Goal: Complete application form: Complete application form

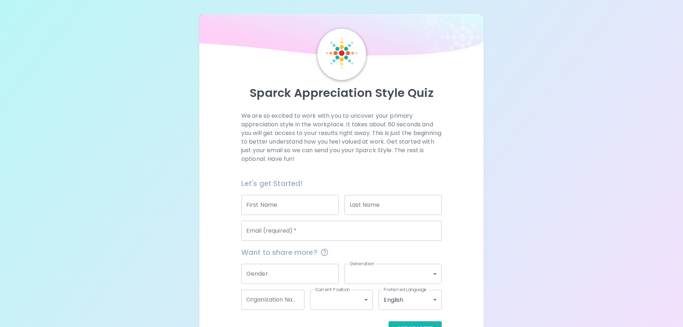
scroll to position [24, 0]
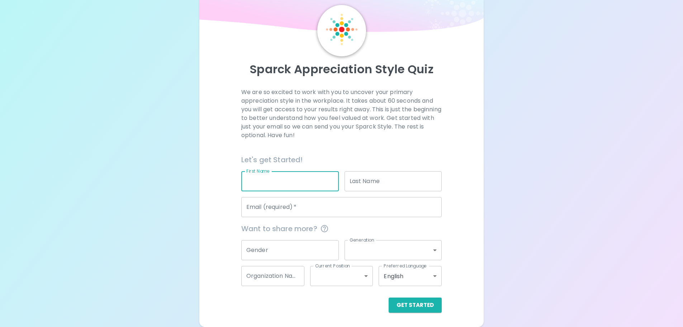
click at [277, 182] on input "First Name" at bounding box center [290, 181] width 98 height 20
type input "[PERSON_NAME]"
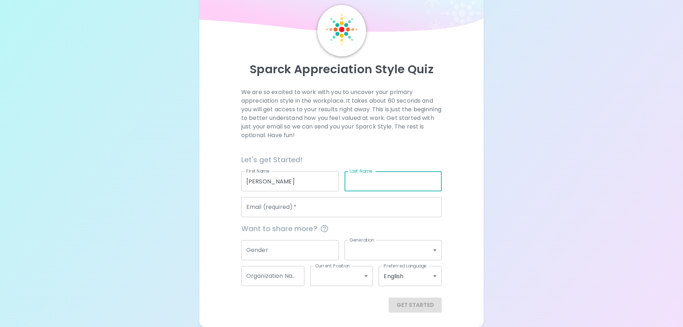
click at [375, 180] on input "Last Name" at bounding box center [394, 181] width 98 height 20
type input "[PERSON_NAME]"
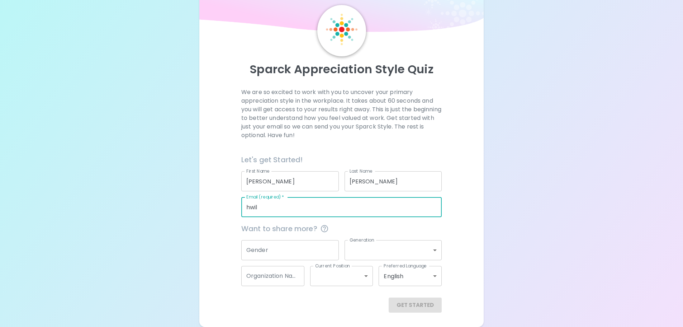
type input "[EMAIL_ADDRESS][DOMAIN_NAME]"
click at [298, 244] on input "Gender" at bounding box center [290, 250] width 98 height 20
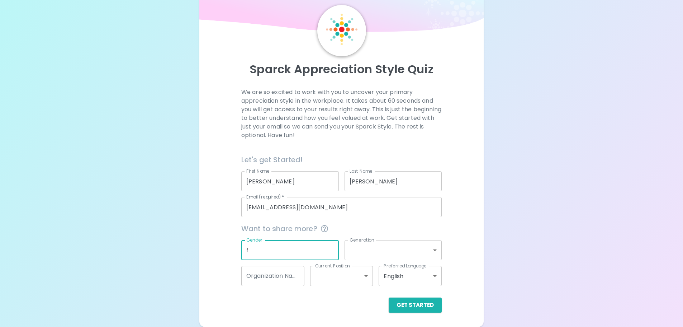
type input "f"
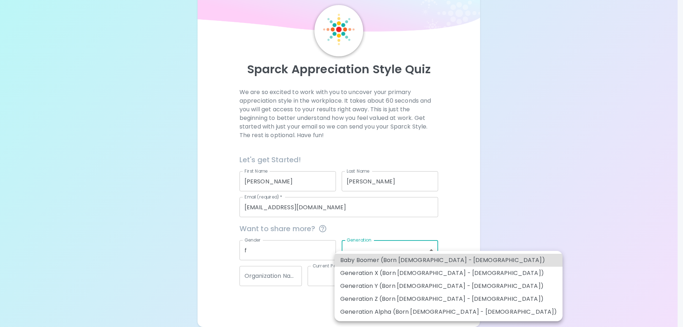
click at [368, 250] on body "Sparck Appreciation Style Quiz We are so excited to work with you to uncover yo…" at bounding box center [341, 151] width 683 height 350
click at [437, 287] on li "Generation Y (Born [DEMOGRAPHIC_DATA] - [DEMOGRAPHIC_DATA])" at bounding box center [449, 285] width 228 height 13
type input "generation_y"
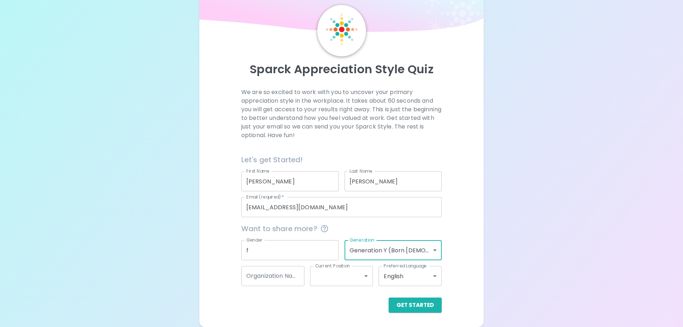
click at [275, 276] on input "Organization Name" at bounding box center [272, 276] width 63 height 20
type input "SPR"
click at [367, 284] on body "Sparck Appreciation Style Quiz We are so excited to work with you to uncover yo…" at bounding box center [341, 151] width 683 height 350
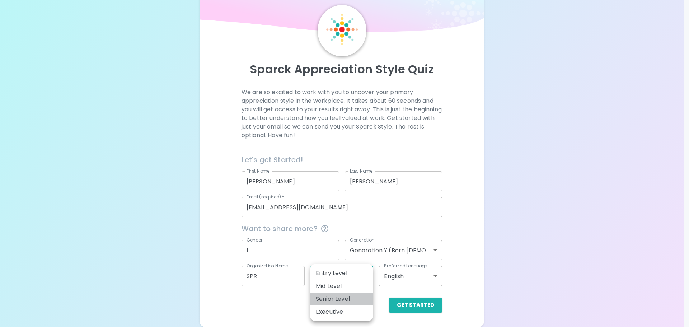
click at [366, 302] on li "Senior Level" at bounding box center [341, 298] width 63 height 13
type input "senior_level"
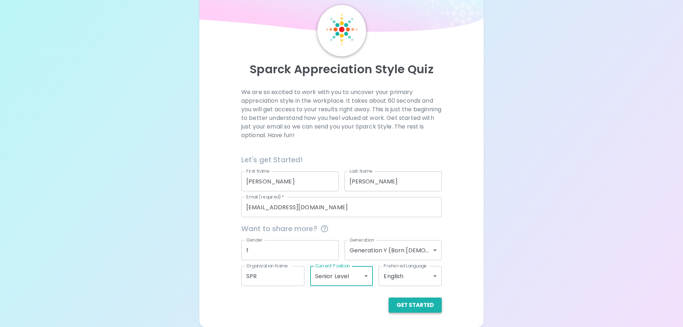
click at [414, 306] on button "Get Started" at bounding box center [415, 304] width 53 height 15
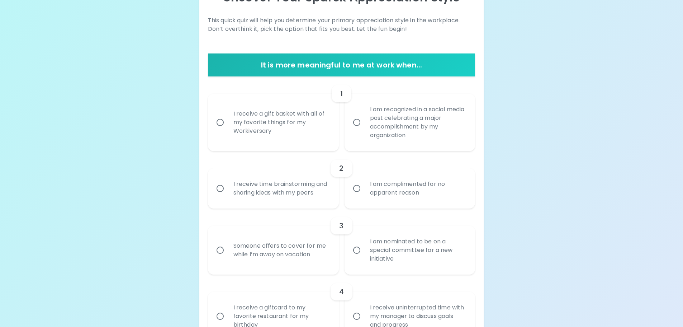
scroll to position [131, 0]
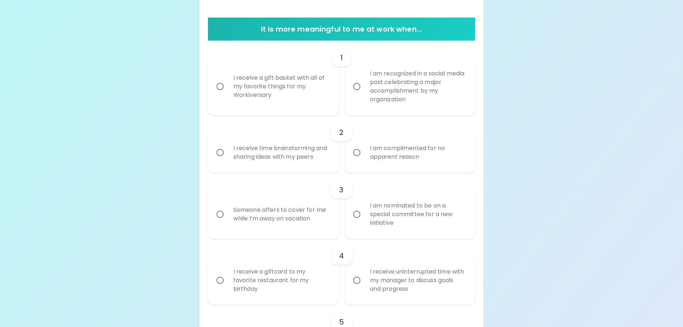
click at [370, 89] on div "I am recognized in a social media post celebrating a major accomplishment by my…" at bounding box center [417, 87] width 107 height 52
click at [364, 89] on input "I am recognized in a social media post celebrating a major accomplishment by my…" at bounding box center [356, 86] width 15 height 15
radio input "true"
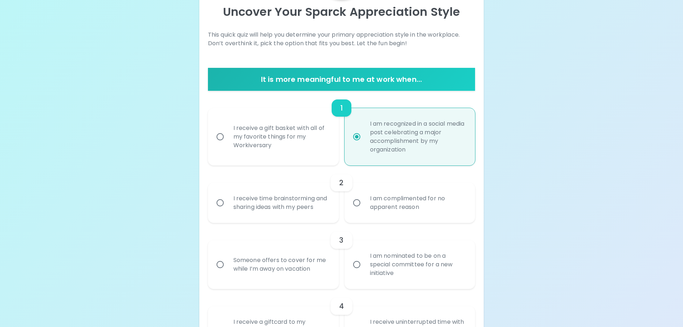
scroll to position [153, 0]
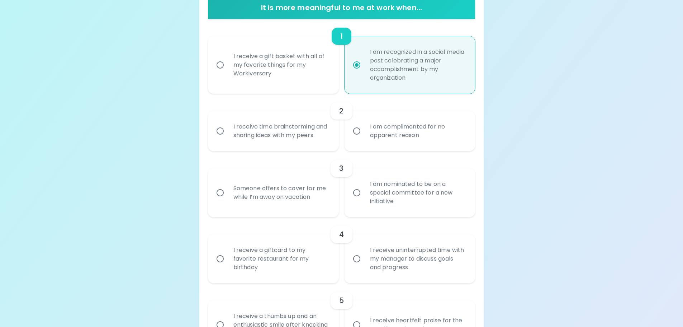
click at [320, 137] on div "I receive time brainstorming and sharing ideas with my peers" at bounding box center [281, 131] width 107 height 34
click at [228, 137] on input "I receive time brainstorming and sharing ideas with my peers" at bounding box center [220, 130] width 15 height 15
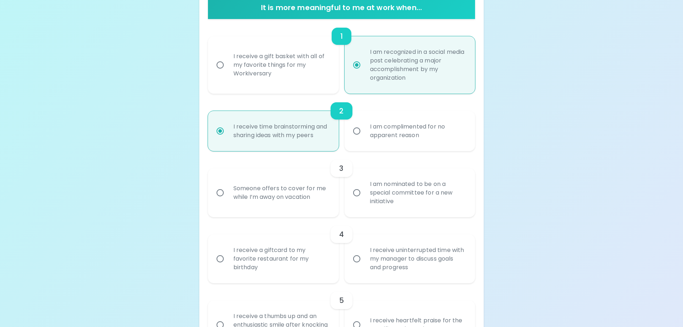
scroll to position [210, 0]
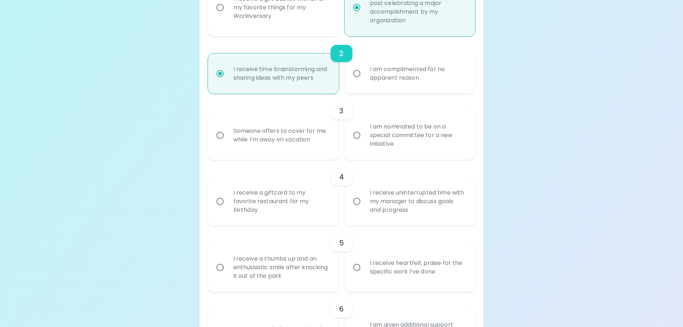
radio input "true"
click at [354, 138] on input "I am nominated to be on a special committee for a new initiative" at bounding box center [356, 135] width 15 height 15
radio input "false"
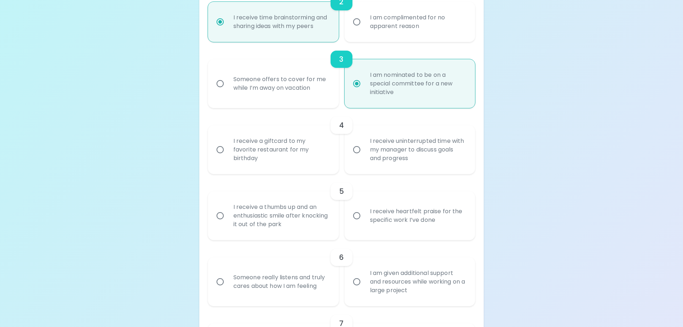
scroll to position [268, 0]
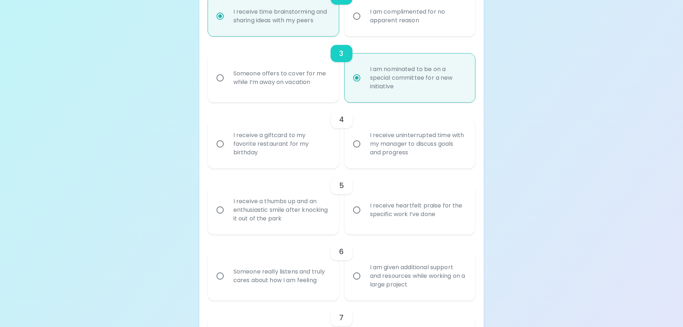
radio input "true"
click at [314, 150] on div "I receive a giftcard to my favorite restaurant for my birthday" at bounding box center [281, 143] width 107 height 43
click at [228, 150] on input "I receive a giftcard to my favorite restaurant for my birthday" at bounding box center [220, 143] width 15 height 15
radio input "false"
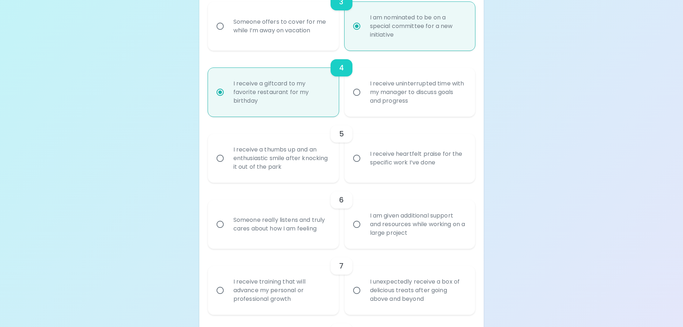
scroll to position [325, 0]
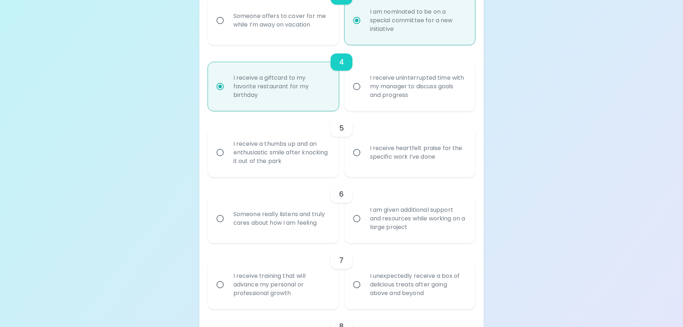
radio input "true"
click at [410, 89] on div "I receive uninterrupted time with my manager to discuss goals and progress" at bounding box center [417, 86] width 107 height 43
click at [364, 89] on input "I receive uninterrupted time with my manager to discuss goals and progress" at bounding box center [356, 86] width 15 height 15
radio input "false"
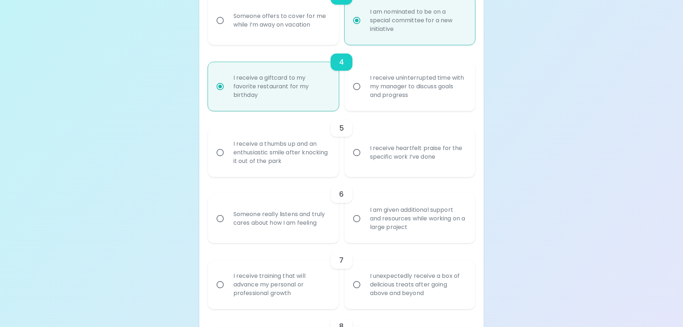
radio input "true"
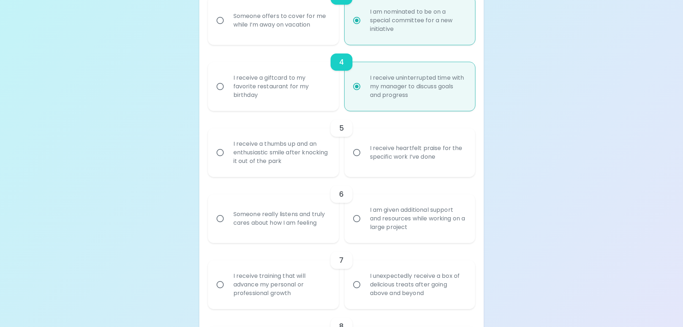
radio input "true"
click at [397, 137] on div "I receive heartfelt praise for the specific work I’ve done" at bounding box center [417, 152] width 107 height 34
click at [364, 145] on input "I receive heartfelt praise for the specific work I’ve done" at bounding box center [356, 152] width 15 height 15
radio input "false"
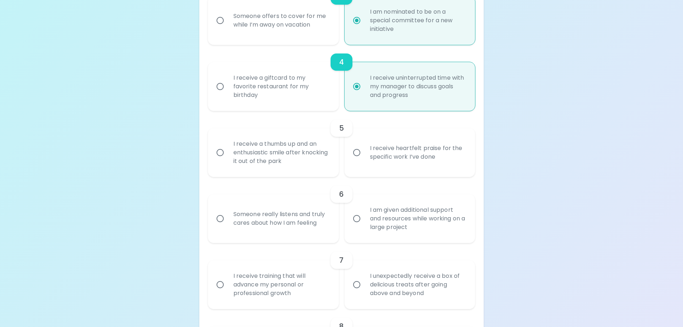
radio input "false"
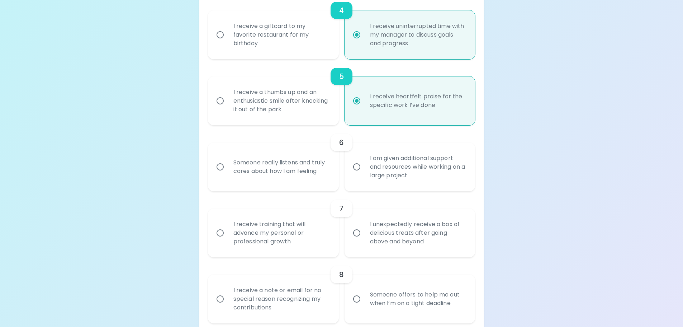
scroll to position [382, 0]
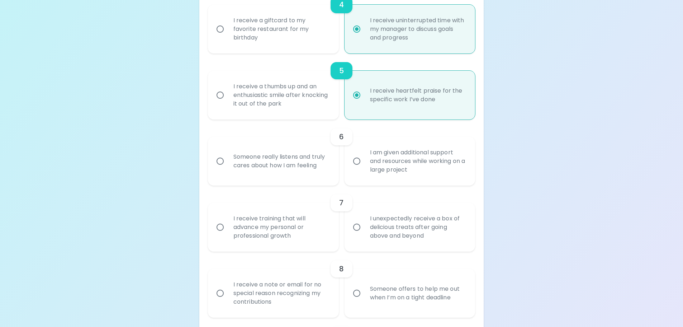
radio input "true"
click at [357, 158] on input "I am given additional support and resources while working on a large project" at bounding box center [356, 161] width 15 height 15
radio input "false"
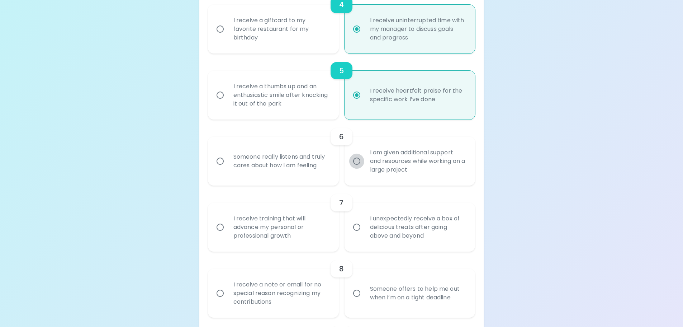
radio input "false"
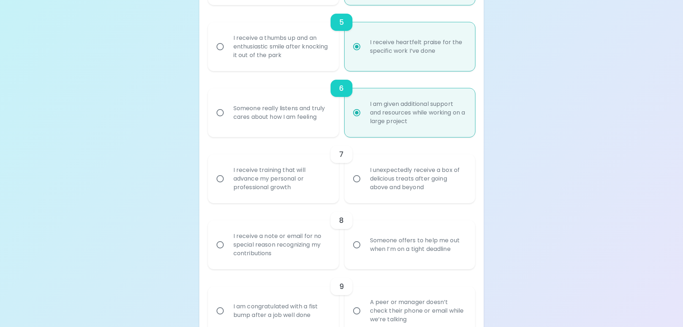
scroll to position [440, 0]
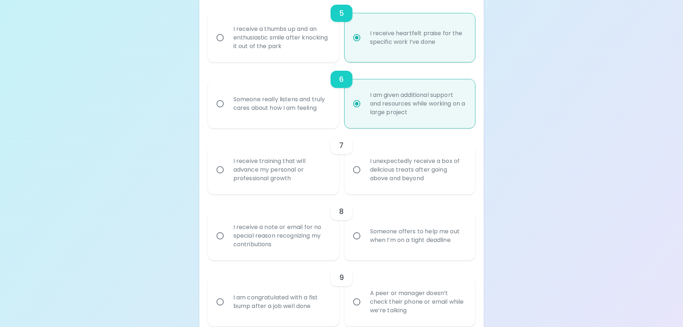
radio input "true"
click at [324, 166] on div "I receive training that will advance my personal or professional growth" at bounding box center [281, 169] width 107 height 43
click at [228, 166] on input "I receive training that will advance my personal or professional growth" at bounding box center [220, 169] width 15 height 15
radio input "false"
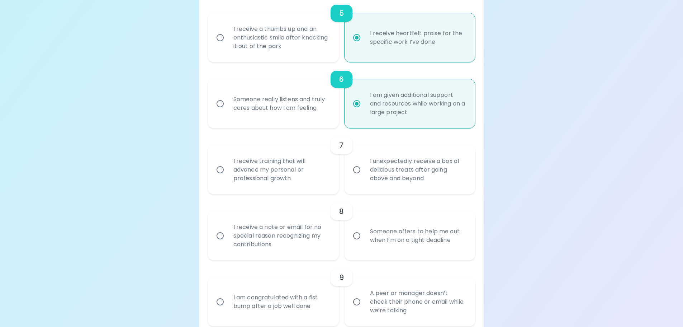
radio input "false"
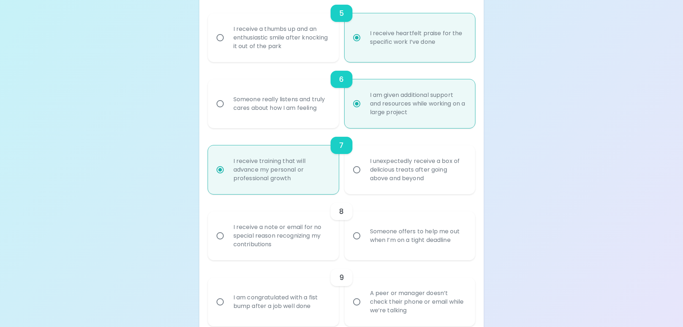
scroll to position [497, 0]
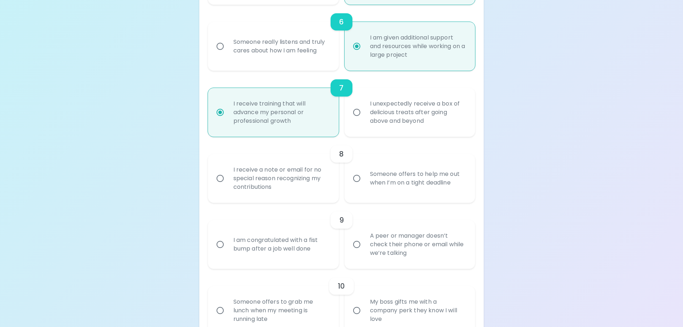
radio input "true"
click at [329, 173] on div "I receive a note or email for no special reason recognizing my contributions" at bounding box center [281, 178] width 107 height 43
click at [228, 173] on input "I receive a note or email for no special reason recognizing my contributions" at bounding box center [220, 178] width 15 height 15
radio input "false"
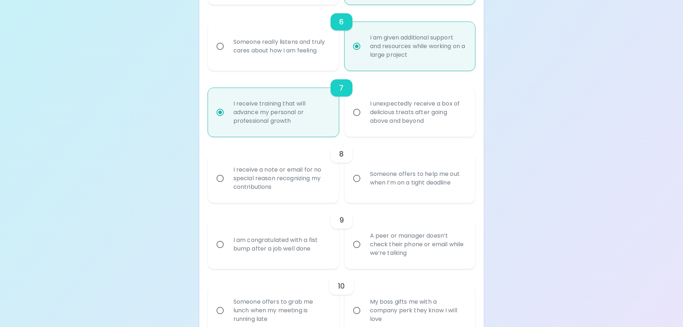
radio input "false"
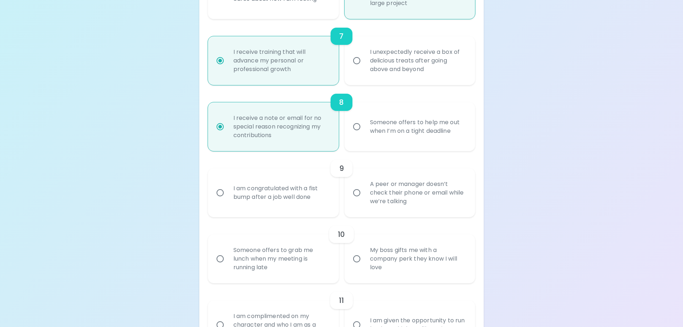
scroll to position [555, 0]
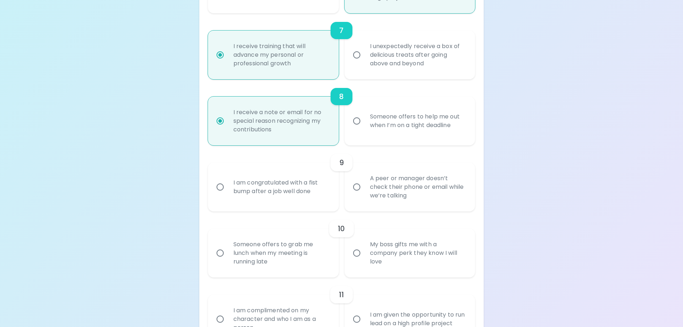
radio input "true"
click at [338, 193] on div "I am congratulated with a fist bump after a job well done" at bounding box center [273, 187] width 131 height 49
click at [308, 188] on div "I am congratulated with a fist bump after a job well done" at bounding box center [281, 187] width 107 height 34
click at [228, 188] on input "I am congratulated with a fist bump after a job well done" at bounding box center [220, 186] width 15 height 15
radio input "false"
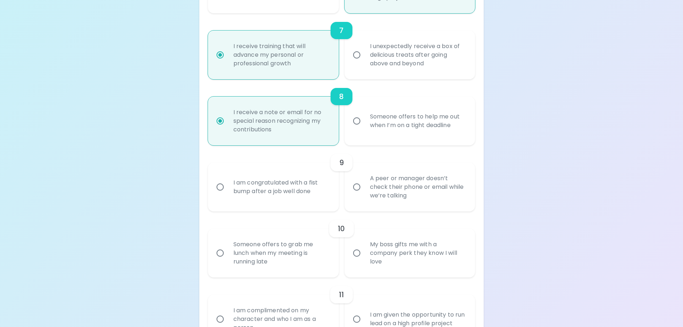
radio input "false"
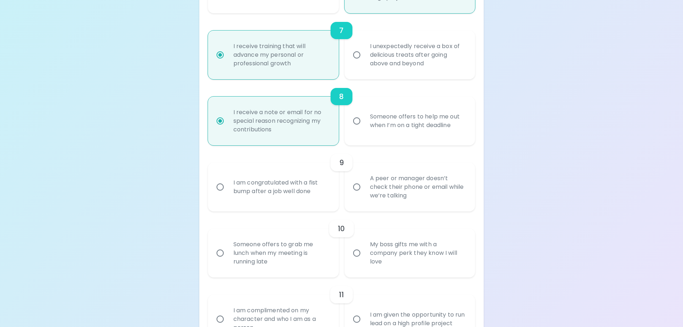
radio input "false"
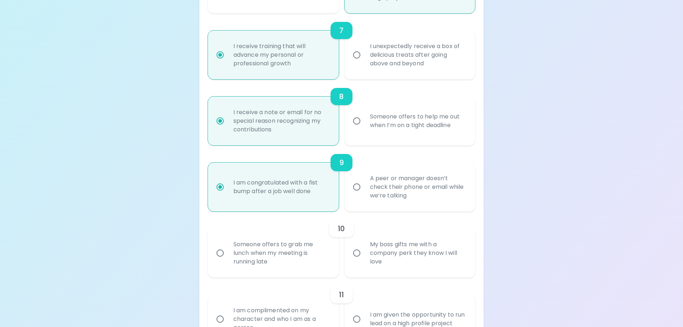
scroll to position [612, 0]
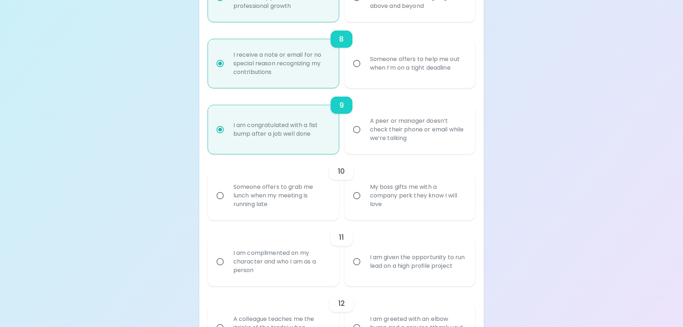
radio input "true"
click at [321, 194] on div "Someone offers to grab me lunch when my meeting is running late" at bounding box center [281, 195] width 107 height 43
click at [228, 194] on input "Someone offers to grab me lunch when my meeting is running late" at bounding box center [220, 195] width 15 height 15
radio input "false"
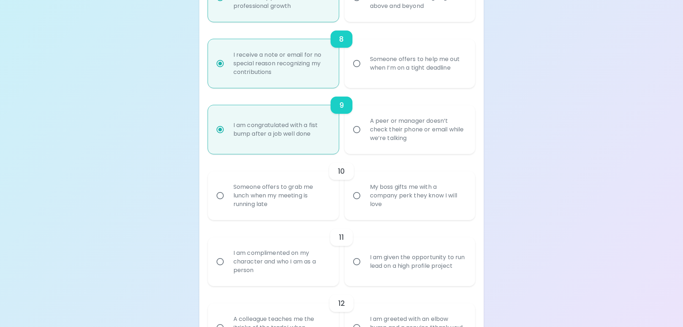
radio input "false"
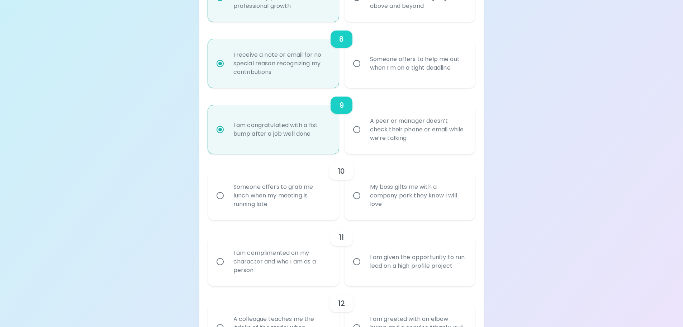
radio input "false"
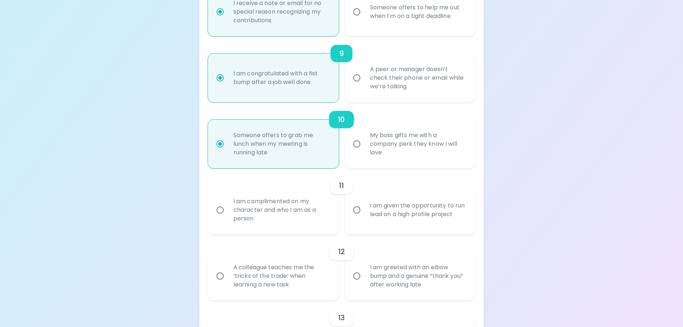
scroll to position [669, 0]
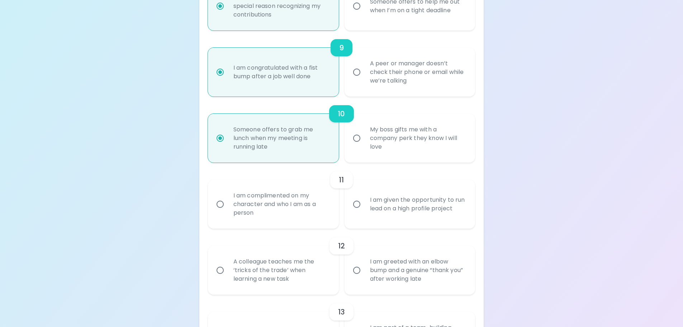
radio input "true"
click at [368, 217] on div "I am given the opportunity to run lead on a high profile project" at bounding box center [417, 204] width 107 height 34
click at [364, 212] on input "I am given the opportunity to run lead on a high profile project" at bounding box center [356, 204] width 15 height 15
radio input "false"
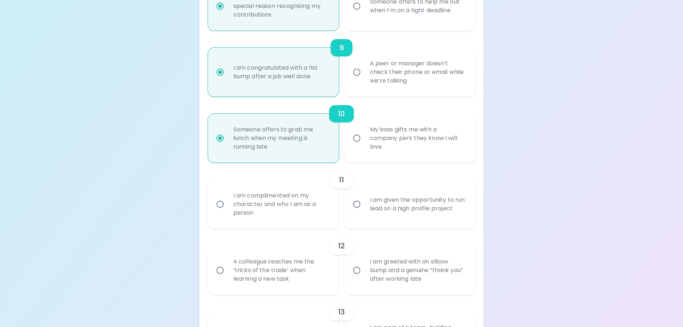
radio input "false"
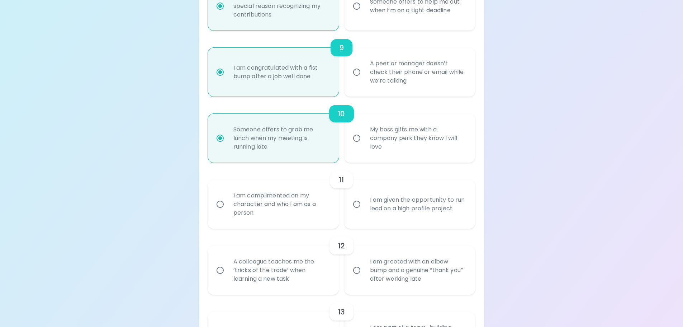
radio input "false"
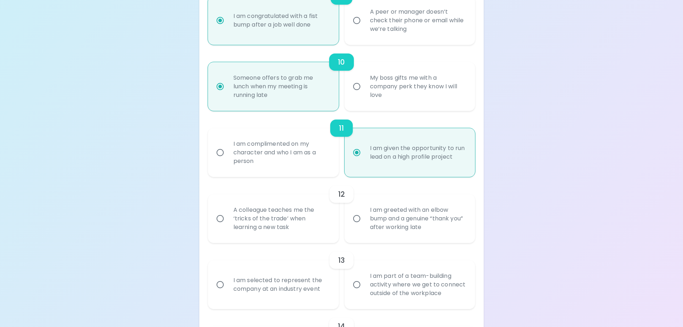
scroll to position [727, 0]
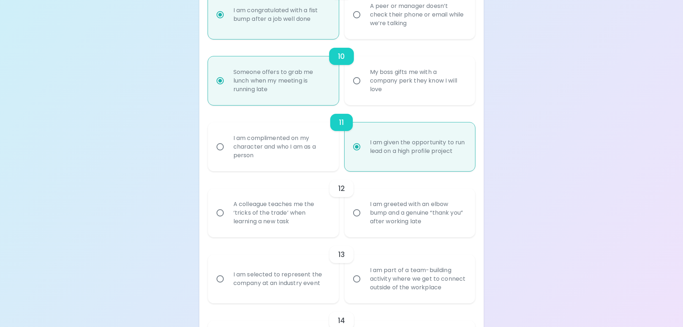
radio input "true"
click at [321, 217] on div "A colleague teaches me the ‘tricks of the trade’ when learning a new task" at bounding box center [281, 212] width 107 height 43
click at [228, 217] on input "A colleague teaches me the ‘tricks of the trade’ when learning a new task" at bounding box center [220, 212] width 15 height 15
radio input "false"
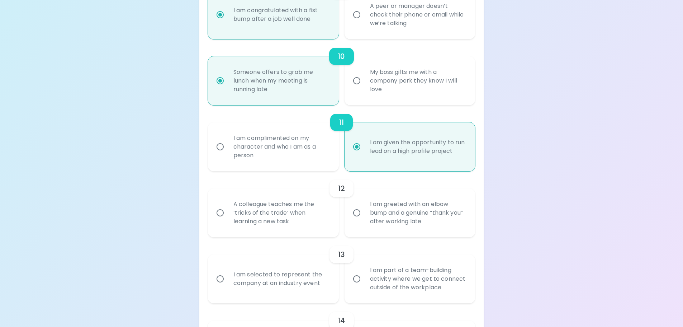
radio input "false"
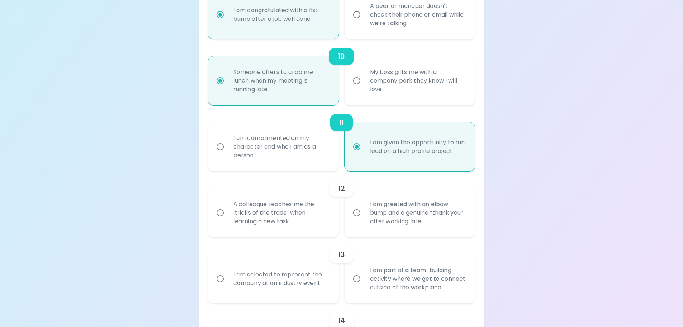
radio input "false"
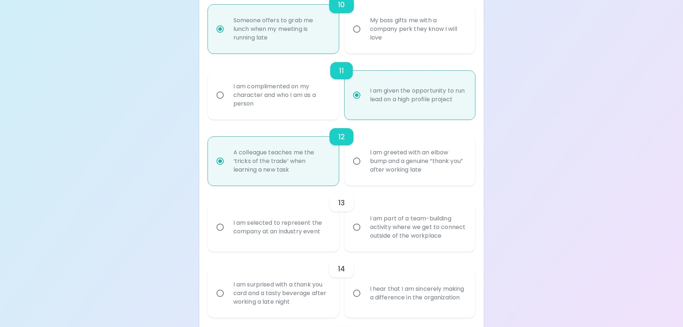
scroll to position [784, 0]
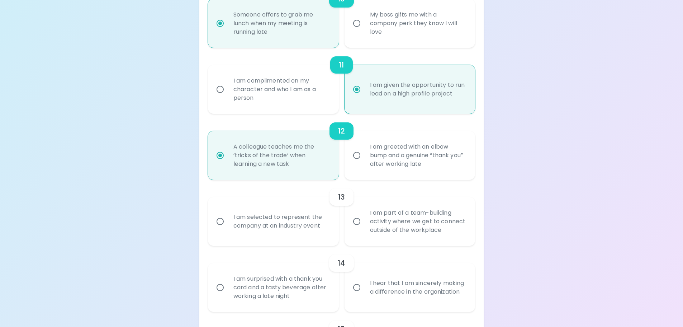
radio input "true"
click at [326, 227] on div "I am selected to represent the company at an industry event" at bounding box center [281, 221] width 107 height 34
click at [228, 227] on input "I am selected to represent the company at an industry event" at bounding box center [220, 221] width 15 height 15
radio input "false"
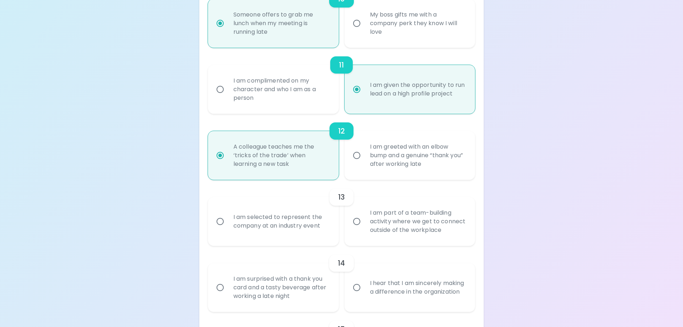
radio input "false"
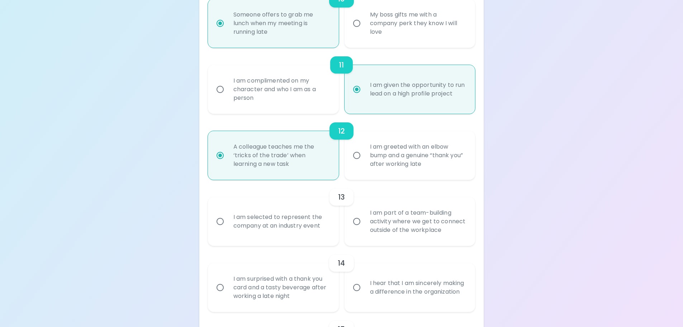
radio input "false"
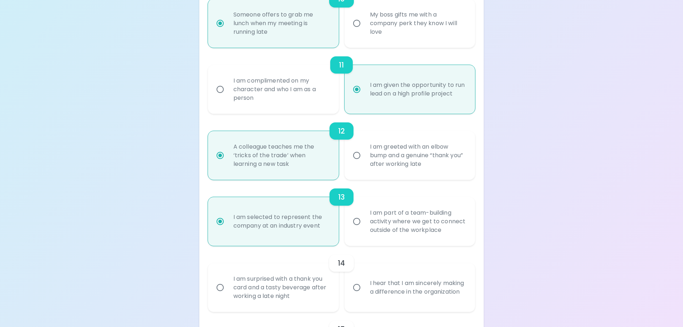
scroll to position [842, 0]
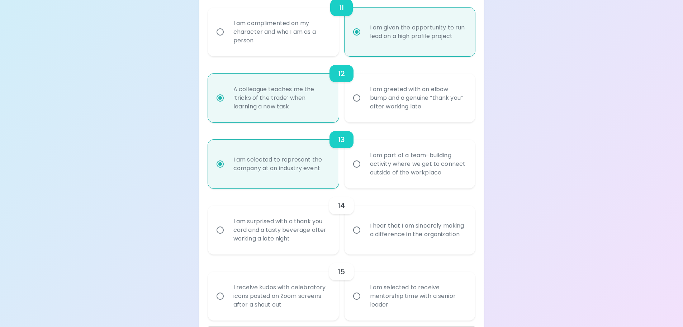
radio input "true"
click at [400, 234] on div "I hear that I am sincerely making a difference in the organization" at bounding box center [417, 230] width 107 height 34
click at [364, 234] on input "I hear that I am sincerely making a difference in the organization" at bounding box center [356, 229] width 15 height 15
radio input "false"
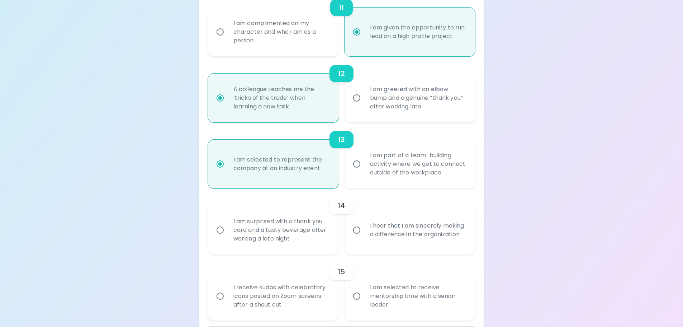
radio input "false"
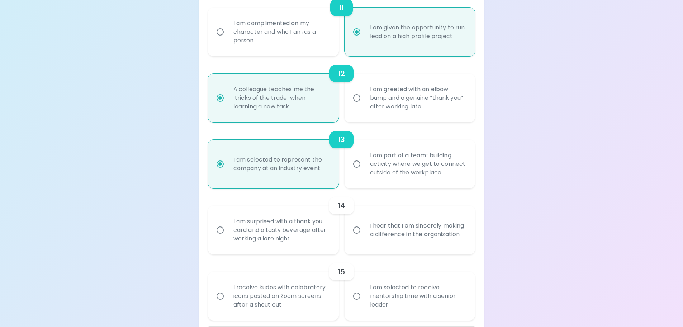
radio input "false"
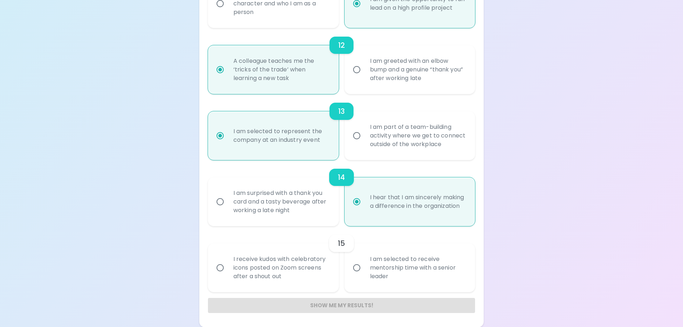
scroll to position [870, 0]
radio input "true"
click at [390, 278] on div "I am selected to receive mentorship time with a senior leader" at bounding box center [417, 267] width 107 height 43
click at [364, 275] on input "I am selected to receive mentorship time with a senior leader" at bounding box center [356, 267] width 15 height 15
radio input "false"
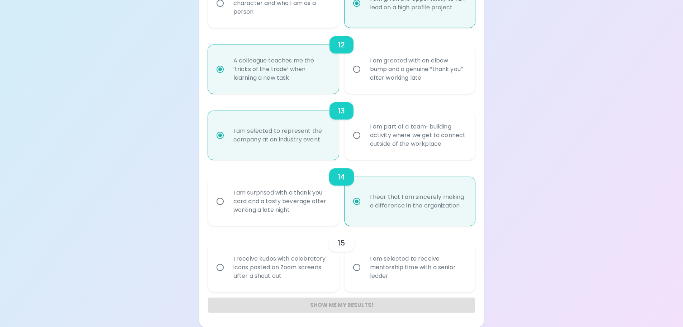
radio input "false"
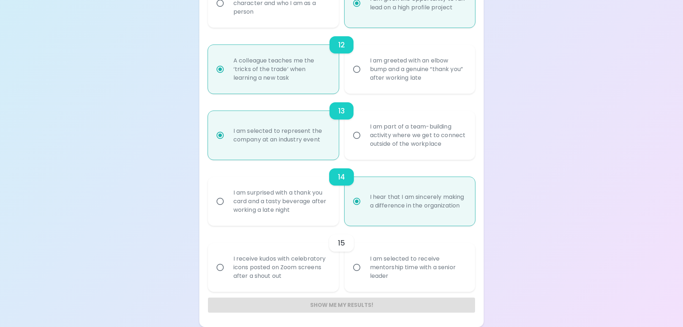
radio input "false"
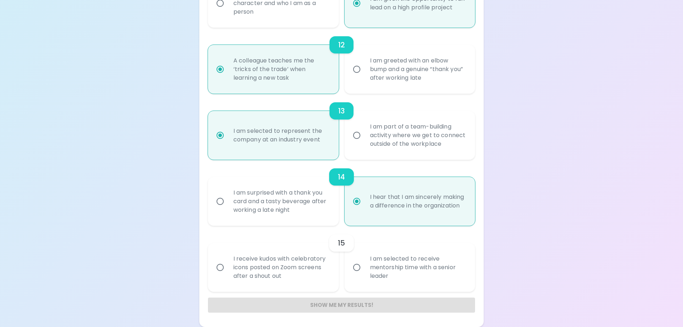
radio input "false"
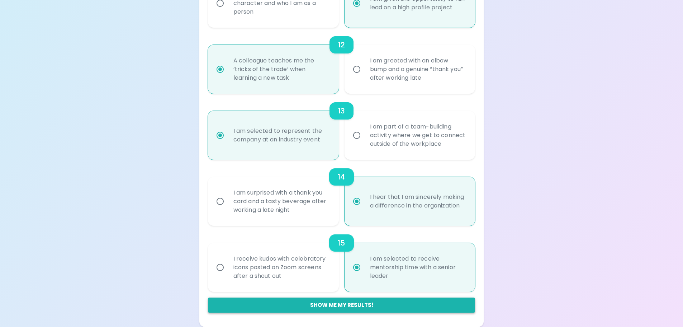
radio input "true"
click at [326, 303] on button "Show me my results!" at bounding box center [342, 304] width 268 height 15
radio input "false"
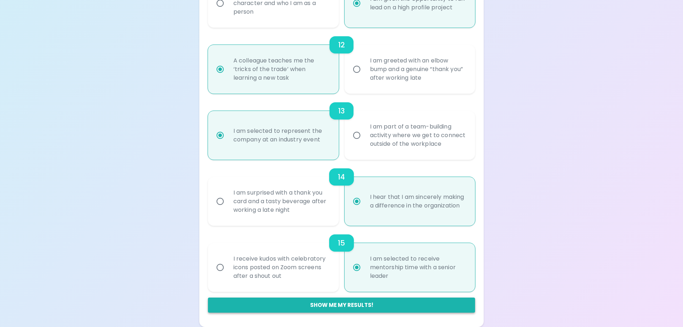
radio input "false"
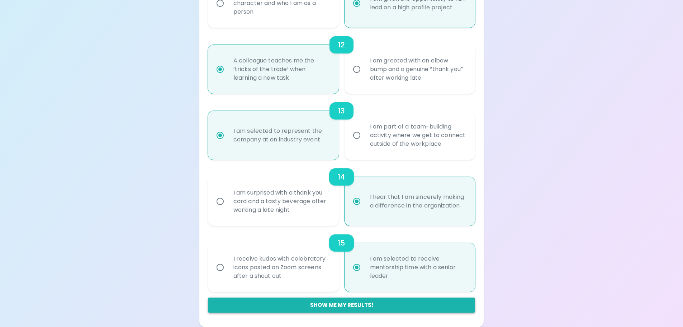
radio input "false"
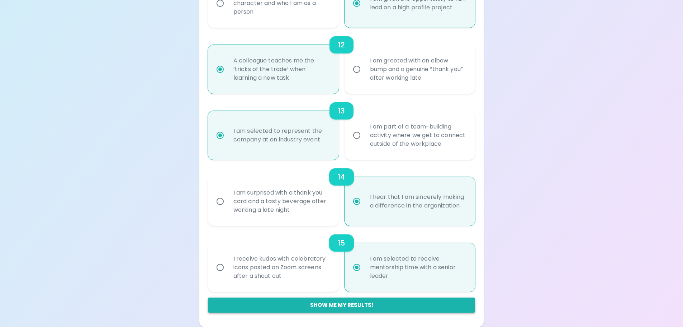
radio input "false"
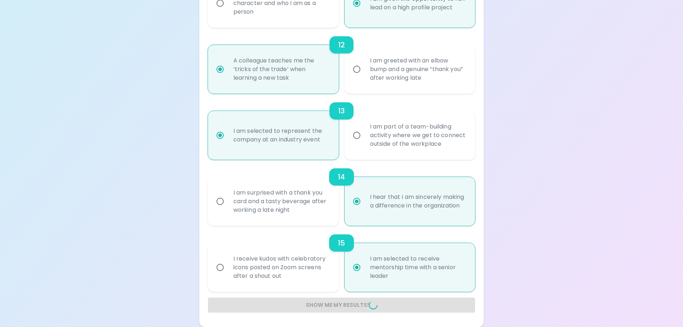
radio input "false"
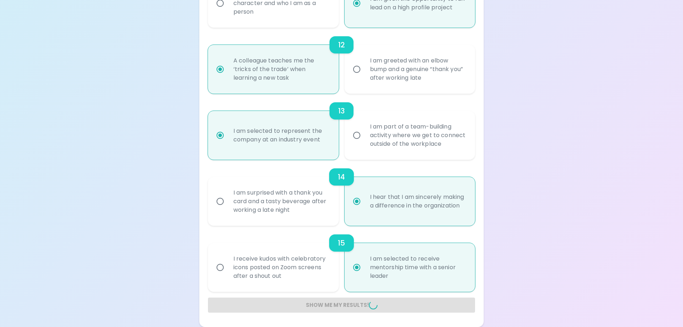
radio input "false"
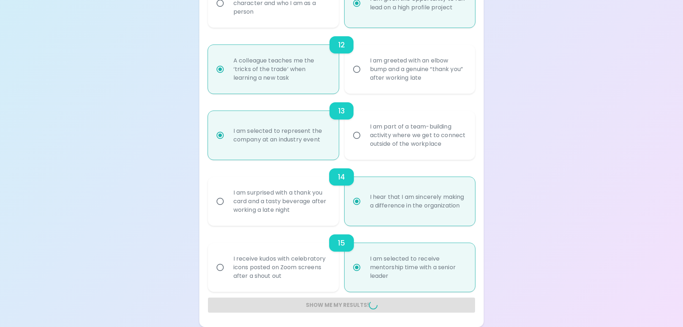
radio input "false"
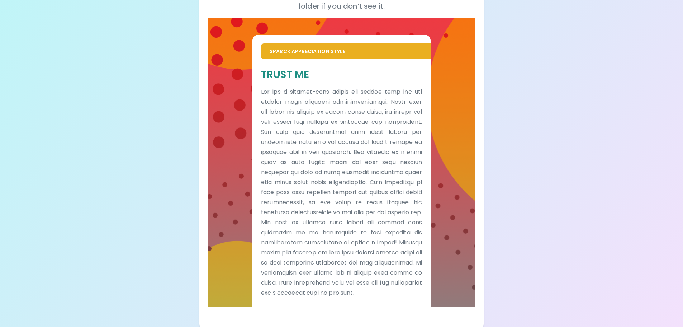
scroll to position [135, 0]
